Goal: Task Accomplishment & Management: Manage account settings

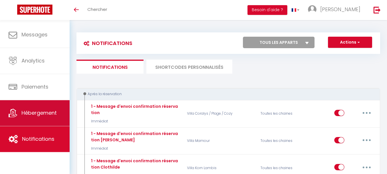
click at [34, 111] on span "Hébergement" at bounding box center [38, 112] width 35 height 7
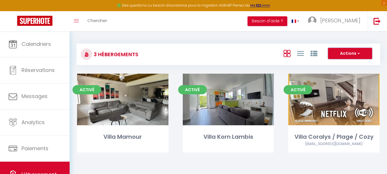
click at [360, 52] on button "Actions" at bounding box center [350, 53] width 44 height 11
click at [287, 53] on icon at bounding box center [287, 53] width 7 height 7
click at [300, 54] on icon at bounding box center [300, 53] width 7 height 7
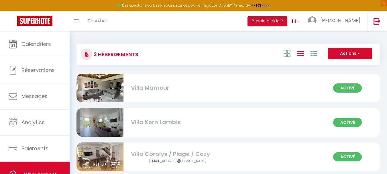
click at [291, 52] on div at bounding box center [301, 53] width 40 height 11
click at [289, 53] on icon at bounding box center [287, 53] width 7 height 7
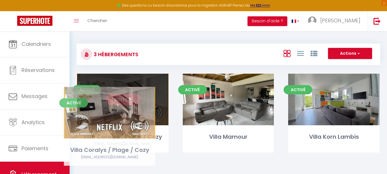
drag, startPoint x: 328, startPoint y: 93, endPoint x: 103, endPoint y: 106, distance: 224.8
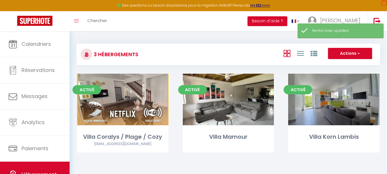
click at [190, 163] on div "Activé Editer Villa Mamour" at bounding box center [229, 120] width 106 height 93
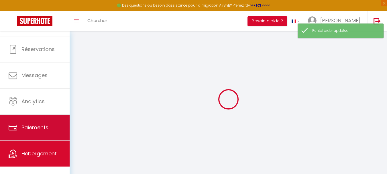
scroll to position [27, 0]
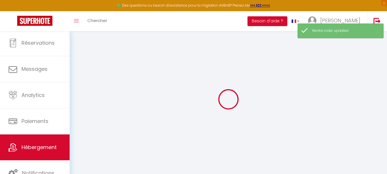
select select
checkbox input "false"
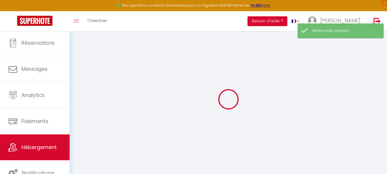
select select "15:00"
select select "23:00"
select select "11:00"
select select "30"
select select "120"
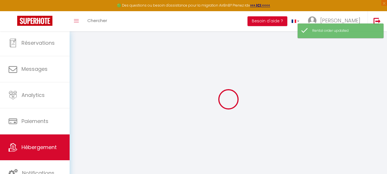
select select
checkbox input "false"
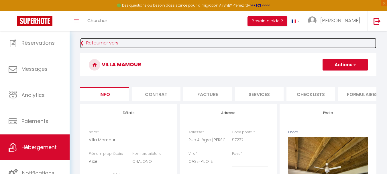
click at [83, 40] on icon at bounding box center [81, 43] width 3 height 10
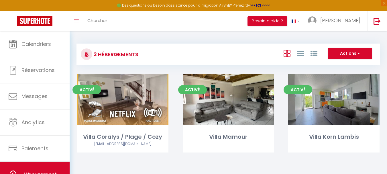
scroll to position [29, 0]
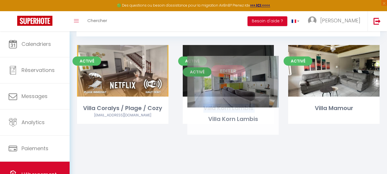
drag, startPoint x: 373, startPoint y: 64, endPoint x: 272, endPoint y: 75, distance: 101.5
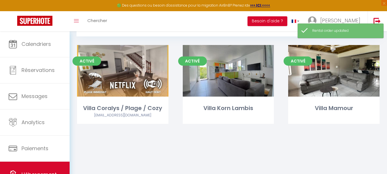
click at [240, 152] on body "🟢 Des questions ou besoin d'assistance pour la migration AirBnB? Prenez rdv >>>…" at bounding box center [193, 90] width 387 height 174
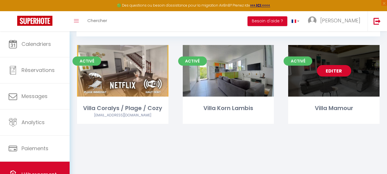
click at [328, 70] on link "Editer" at bounding box center [334, 70] width 34 height 11
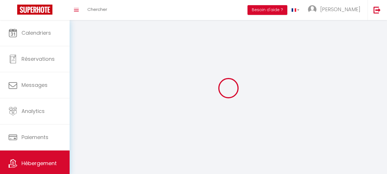
select select "1"
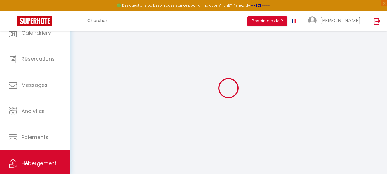
select select
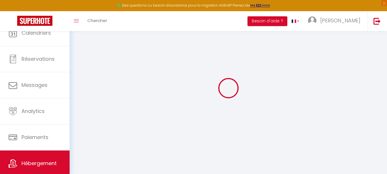
select select
checkbox input "false"
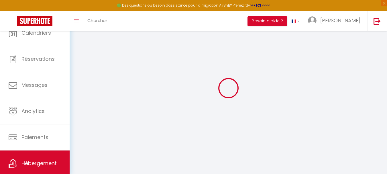
select select "28"
select select
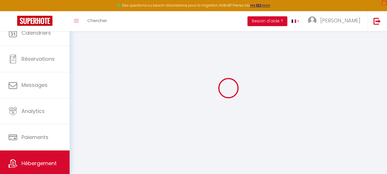
select select
checkbox input "false"
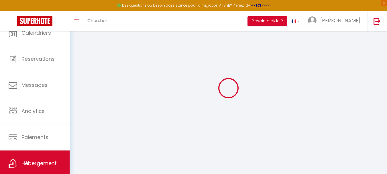
checkbox input "false"
select select
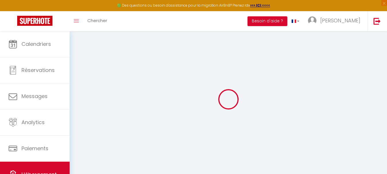
select select
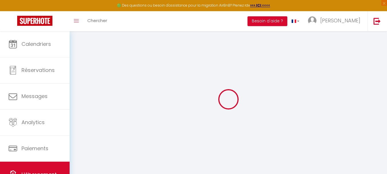
select select
checkbox input "false"
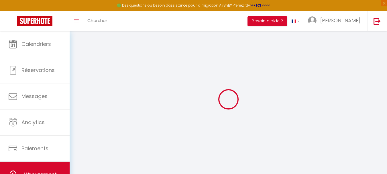
select select
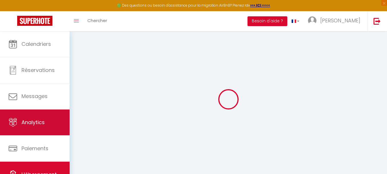
select select
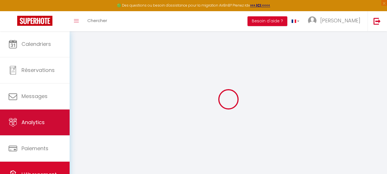
select select
checkbox input "false"
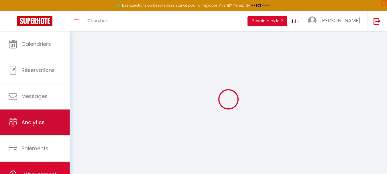
select select
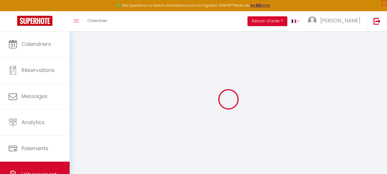
select select
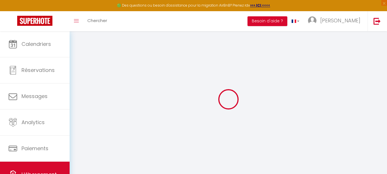
select select
checkbox input "false"
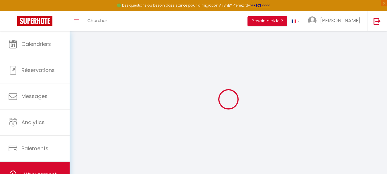
select select
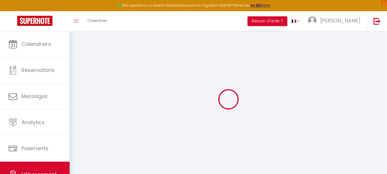
select select
checkbox input "false"
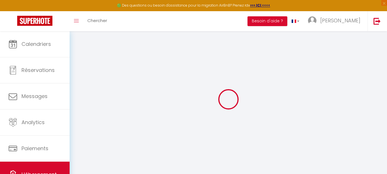
checkbox input "false"
select select
type input "Villa Mamour"
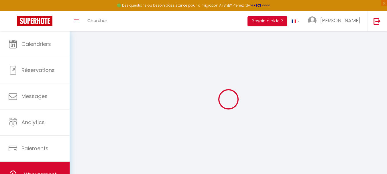
type input "Alixe"
type input "CHALONO"
type input "Rue Allègre Bourg de Case-Pilote"
type input "97222"
type input "CASE-PILOTE"
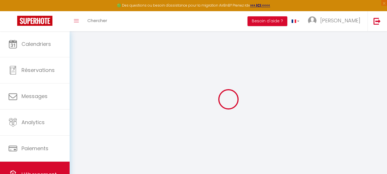
select select "6"
select select "2"
type input "145"
type input "150"
select select
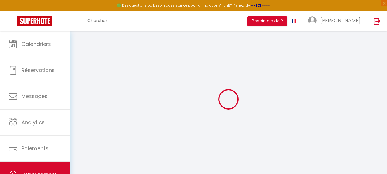
select select
type input "Rue Allègre Bourg de Case-Pilote"
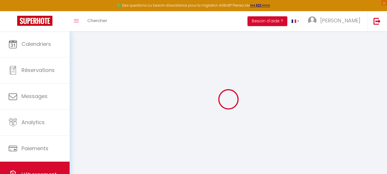
type input "97222"
type input "CASE-PILOTE"
type input "[EMAIL_ADDRESS][DOMAIN_NAME]"
select select
checkbox input "false"
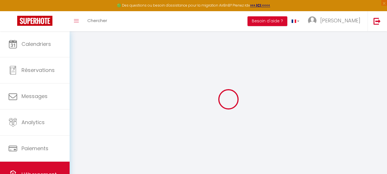
checkbox input "false"
type input "21"
type input "150"
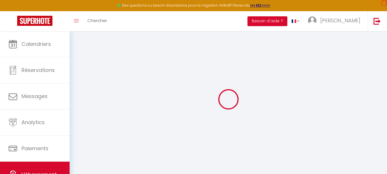
type input "0"
select select
checkbox input "false"
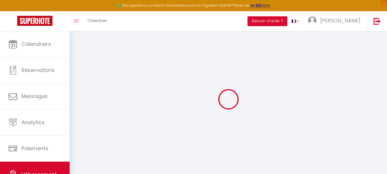
checkbox input "false"
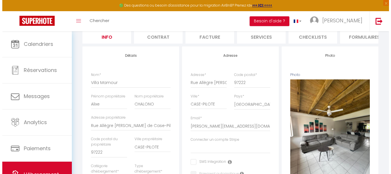
scroll to position [29, 0]
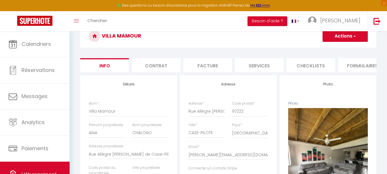
click at [352, 66] on li "Formulaires" at bounding box center [362, 65] width 49 height 14
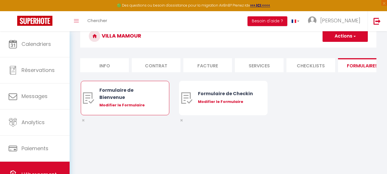
click at [115, 108] on div "Modifier le Formulaire" at bounding box center [128, 105] width 58 height 6
type input "Formulaire de Bienvenue"
type input "Afin de préparer au mieux votre arrivée et recevoir votre Guide de Bienvenue, j…"
select select "[object Object]"
radio input "true"
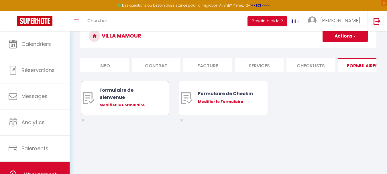
type input "[URL][DOMAIN_NAME]"
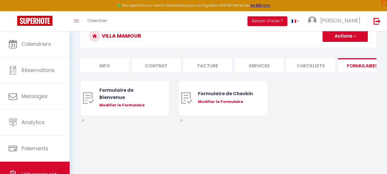
select select
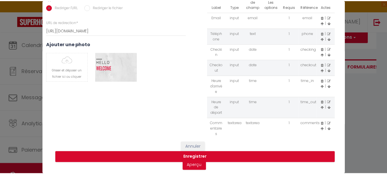
scroll to position [8, 0]
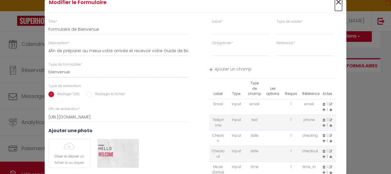
click at [339, 2] on span "×" at bounding box center [338, 2] width 7 height 17
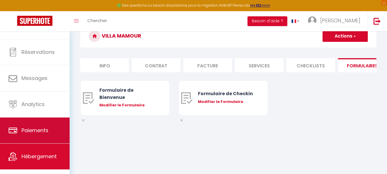
scroll to position [27, 0]
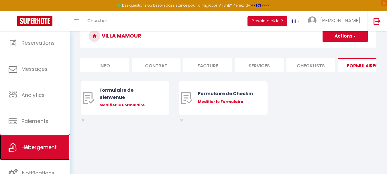
click at [42, 144] on span "Hébergement" at bounding box center [38, 147] width 35 height 7
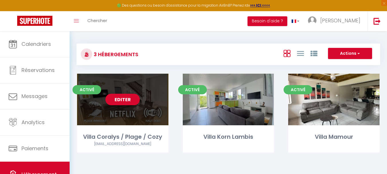
click at [110, 106] on div "Editer" at bounding box center [122, 100] width 91 height 52
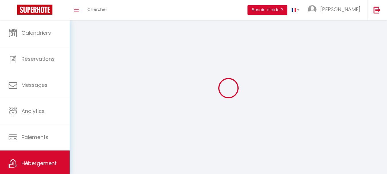
select select "1"
select select
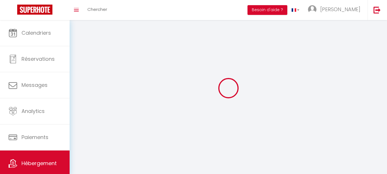
select select
checkbox input "false"
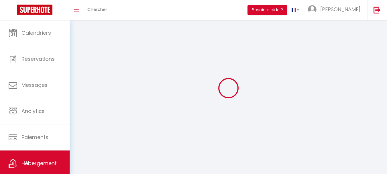
checkbox input "false"
select select "28"
select select
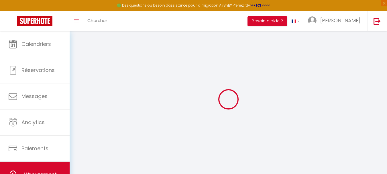
select select
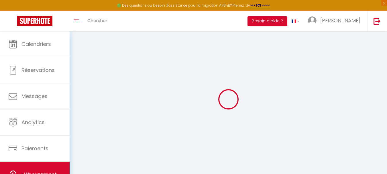
select select
checkbox input "false"
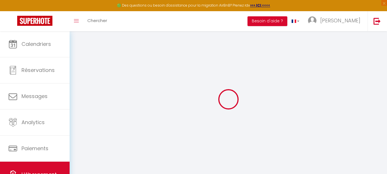
select select
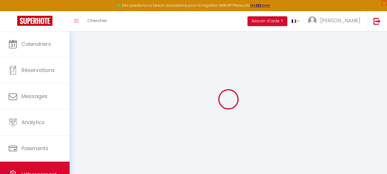
select select
checkbox input "false"
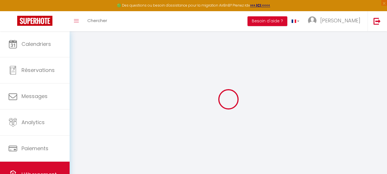
checkbox input "false"
select select
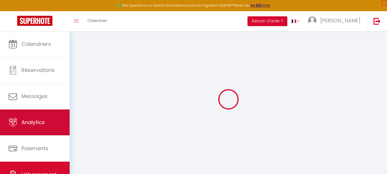
select select
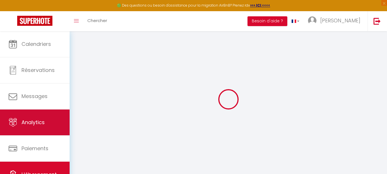
select select
checkbox input "false"
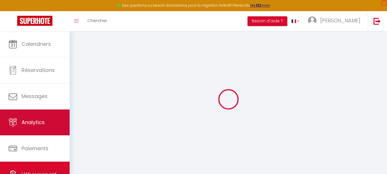
select select
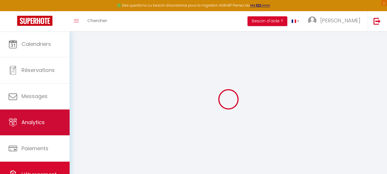
select select
checkbox input "false"
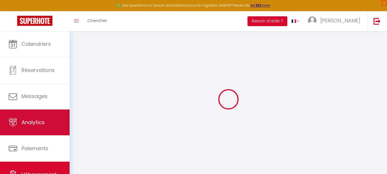
checkbox input "false"
select select
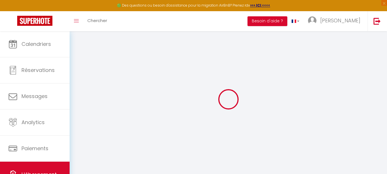
select select
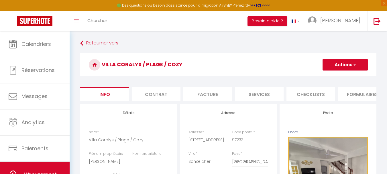
click at [363, 96] on li "Formulaires" at bounding box center [362, 94] width 49 height 14
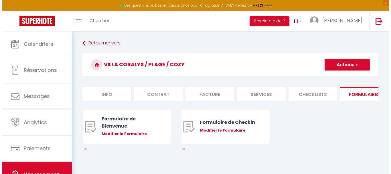
scroll to position [31, 0]
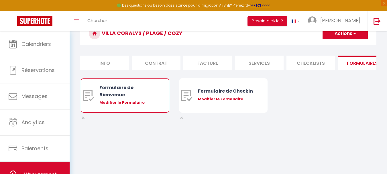
click at [117, 105] on div "Modifier le Formulaire" at bounding box center [128, 103] width 58 height 6
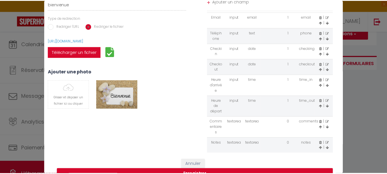
scroll to position [86, 0]
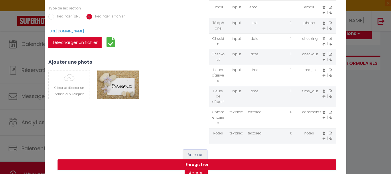
click at [189, 155] on button "Annuler" at bounding box center [195, 155] width 24 height 10
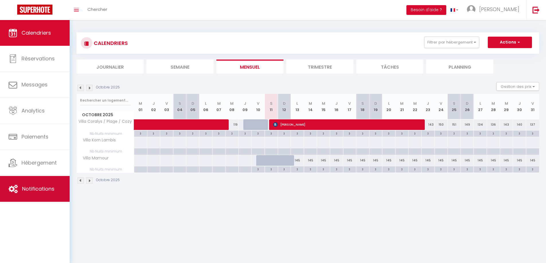
click at [38, 191] on span "Notifications" at bounding box center [38, 188] width 32 height 7
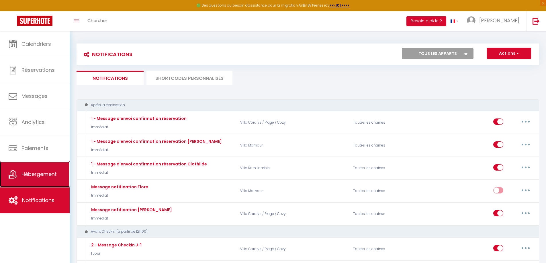
click at [38, 177] on span "Hébergement" at bounding box center [38, 174] width 35 height 7
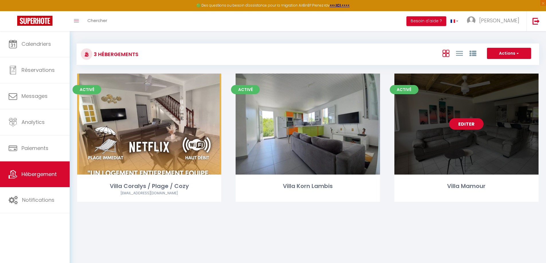
click at [468, 125] on link "Editer" at bounding box center [466, 123] width 34 height 11
select select "3"
select select "2"
select select "1"
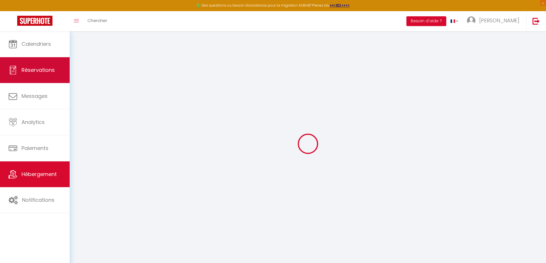
select select
checkbox input "false"
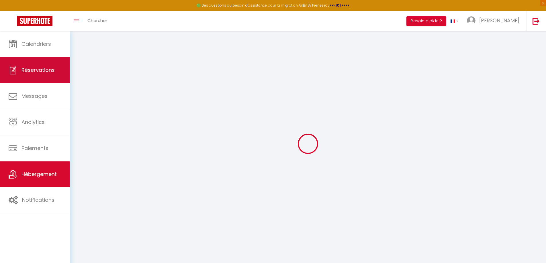
checkbox input "false"
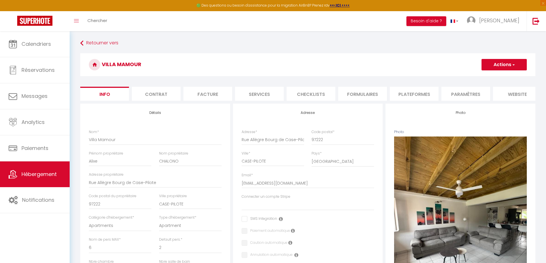
click at [372, 94] on li "Formulaires" at bounding box center [362, 94] width 49 height 14
select select
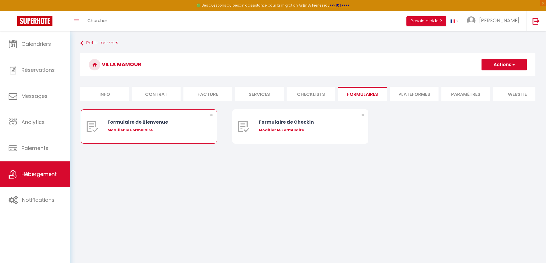
click at [155, 133] on div "Modifier le Formulaire" at bounding box center [154, 131] width 94 height 6
type input "Formulaire de Bienvenue"
type input "Afin de préparer au mieux votre arrivée et recevoir votre Guide de Bienvenue, j…"
select select "[object Object]"
radio input "true"
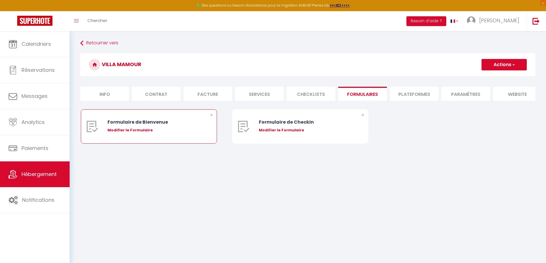
type input "[URL][DOMAIN_NAME]"
select select
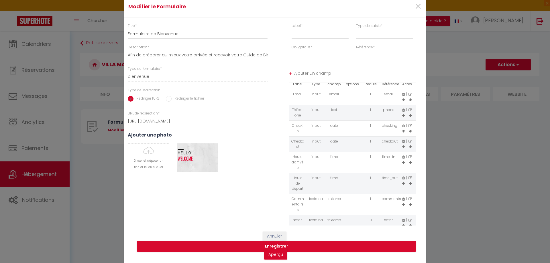
scroll to position [19, 0]
